Goal: Check status

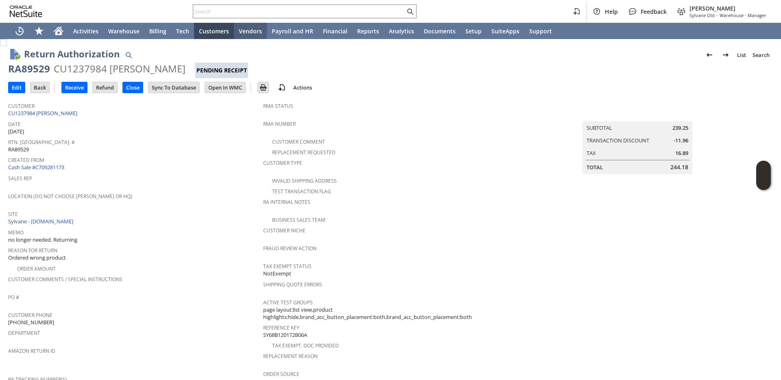
scroll to position [169, 0]
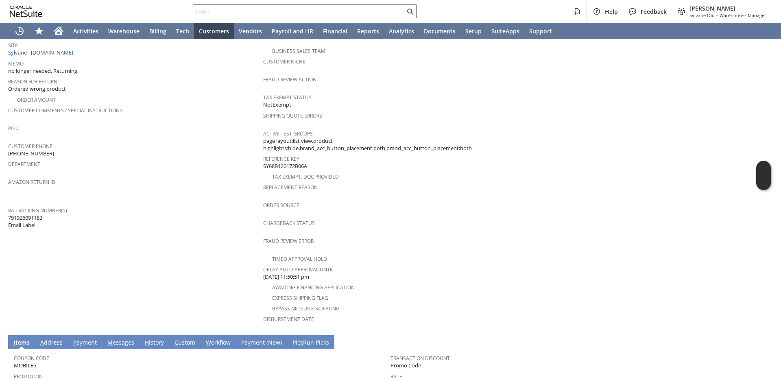
click at [248, 4] on div at bounding box center [305, 11] width 224 height 14
click at [246, 9] on input "text" at bounding box center [299, 12] width 212 height 10
paste input "RA88581"
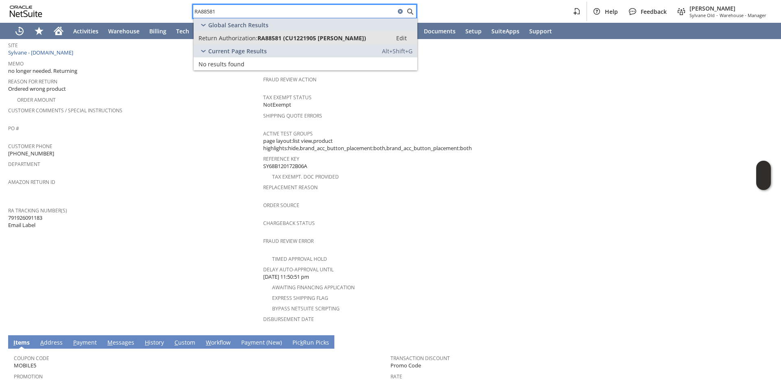
type input "RA88581"
click at [236, 39] on span "Return Authorization:" at bounding box center [227, 38] width 59 height 8
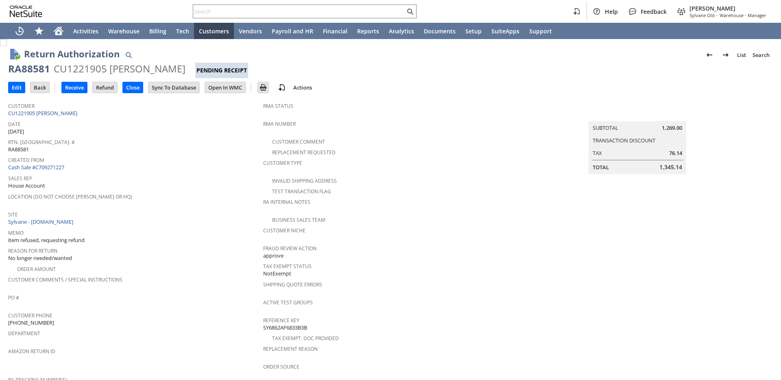
click at [170, 191] on span "Location (Do Not Choose [PERSON_NAME] or HQ)" at bounding box center [133, 195] width 251 height 9
